Goal: Task Accomplishment & Management: Manage account settings

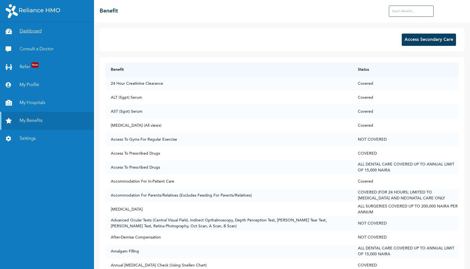
scroll to position [1532, 0]
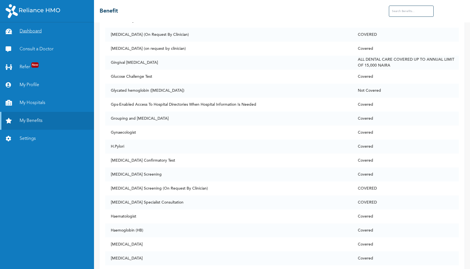
click at [48, 30] on link "Dashboard" at bounding box center [47, 31] width 94 height 18
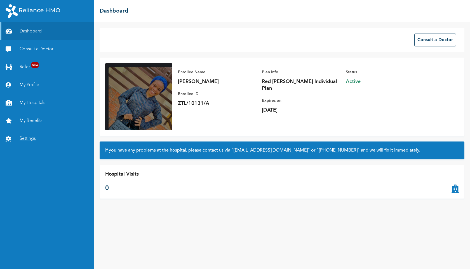
click at [29, 134] on link "Settings" at bounding box center [47, 139] width 94 height 18
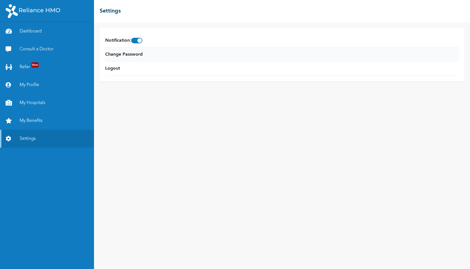
click at [146, 58] on li "Change Password" at bounding box center [282, 55] width 354 height 14
click at [142, 55] on link "Change Password" at bounding box center [123, 54] width 37 height 7
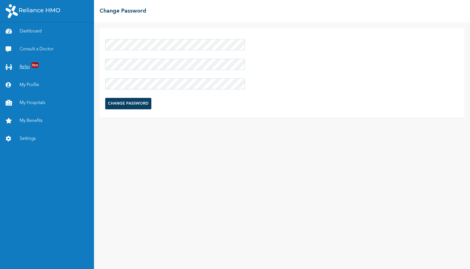
click at [83, 65] on div "Dashboard Consult a Doctor Refer New My Profile My Hospitals My Benefits Settin…" at bounding box center [235, 134] width 470 height 269
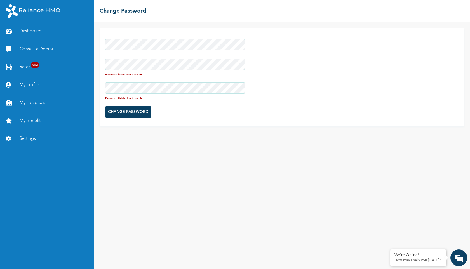
click at [116, 110] on input "CHANGE PASSWORD" at bounding box center [128, 111] width 46 height 11
click at [130, 104] on form "Password fields don't match Password fields don't match CHANGE PASSWORD" at bounding box center [175, 78] width 140 height 84
click at [130, 109] on input "CHANGE PASSWORD" at bounding box center [128, 111] width 46 height 11
click at [30, 33] on link "Dashboard" at bounding box center [47, 31] width 94 height 18
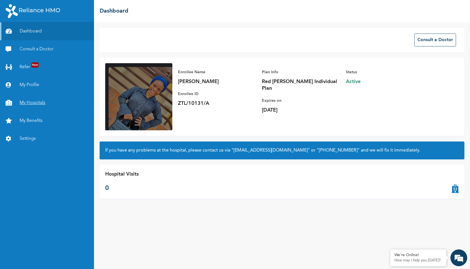
click at [39, 105] on link "My Hospitals" at bounding box center [47, 103] width 94 height 18
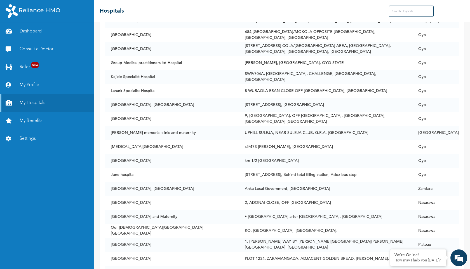
scroll to position [1337, 0]
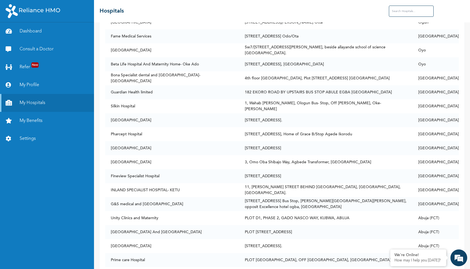
click at [391, 12] on input "text" at bounding box center [411, 11] width 45 height 11
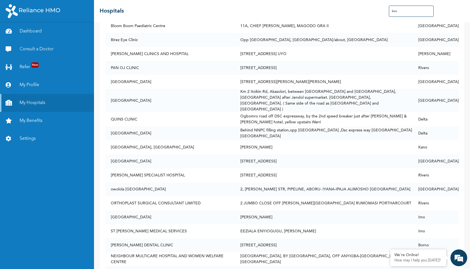
scroll to position [0, 0]
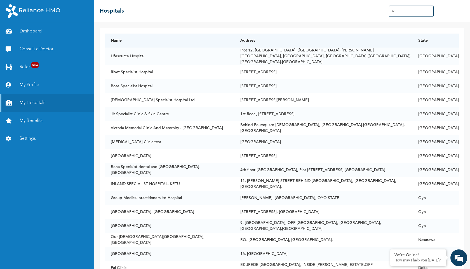
type input "b"
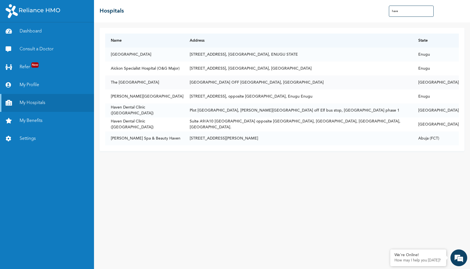
type input "have"
click at [264, 83] on td "[GEOGRAPHIC_DATA] OFF [GEOGRAPHIC_DATA], [GEOGRAPHIC_DATA]" at bounding box center [298, 83] width 229 height 14
click at [32, 27] on link "Dashboard" at bounding box center [47, 31] width 94 height 18
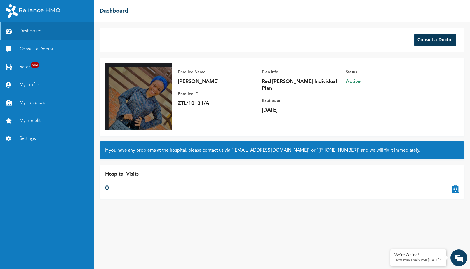
click at [423, 38] on button "Consult a Doctor" at bounding box center [435, 40] width 42 height 13
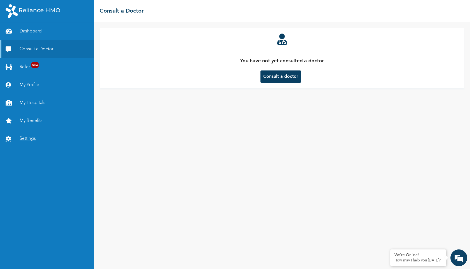
click at [25, 143] on link "Settings" at bounding box center [47, 139] width 94 height 18
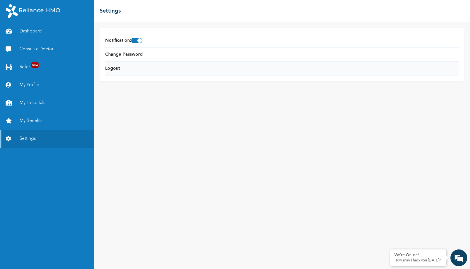
click at [120, 66] on li "Logout" at bounding box center [282, 69] width 354 height 14
click at [116, 69] on link "Logout" at bounding box center [112, 68] width 15 height 7
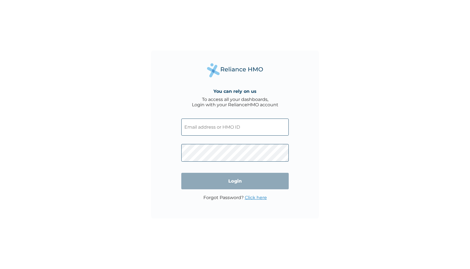
click at [237, 130] on input "text" at bounding box center [234, 127] width 107 height 17
type input "kafayat.raheem@zabira.com"
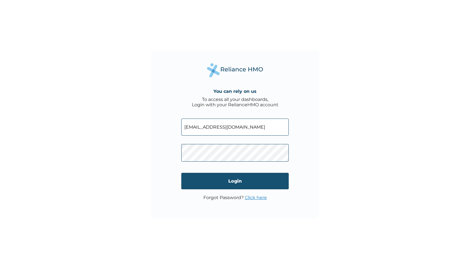
click at [256, 182] on input "Login" at bounding box center [234, 181] width 107 height 17
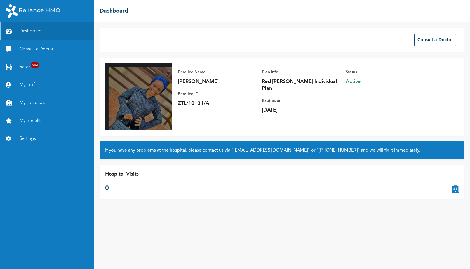
click at [29, 70] on link "Refer New" at bounding box center [47, 67] width 94 height 18
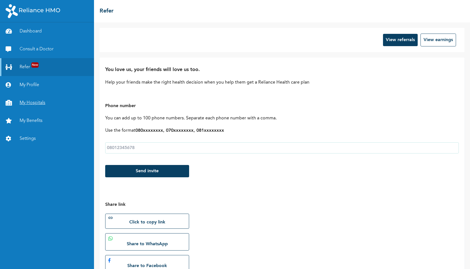
click at [36, 110] on link "My Hospitals" at bounding box center [47, 103] width 94 height 18
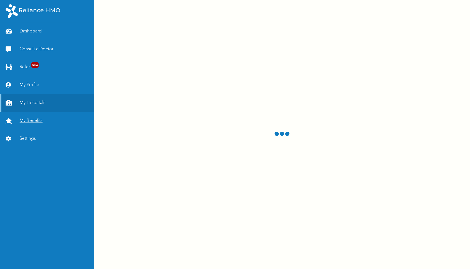
click at [21, 119] on link "My Benefits" at bounding box center [47, 121] width 94 height 18
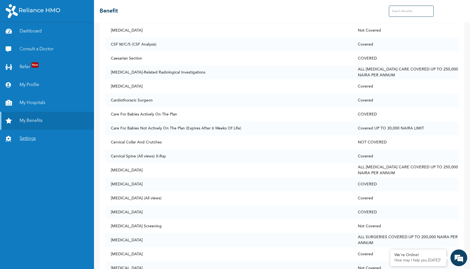
click at [30, 140] on link "Settings" at bounding box center [47, 139] width 94 height 18
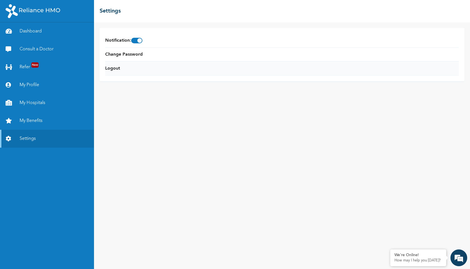
click at [126, 72] on li "Logout" at bounding box center [282, 69] width 354 height 14
click at [128, 70] on li "Logout" at bounding box center [282, 69] width 354 height 14
click at [126, 70] on li "Logout" at bounding box center [282, 69] width 354 height 14
click at [126, 68] on li "Logout" at bounding box center [282, 69] width 354 height 14
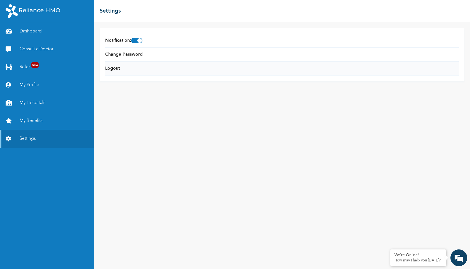
click at [126, 64] on li "Logout" at bounding box center [282, 69] width 354 height 14
click at [110, 63] on li "Logout" at bounding box center [282, 69] width 354 height 14
click at [112, 69] on link "Logout" at bounding box center [112, 68] width 15 height 7
